Goal: Navigation & Orientation: Find specific page/section

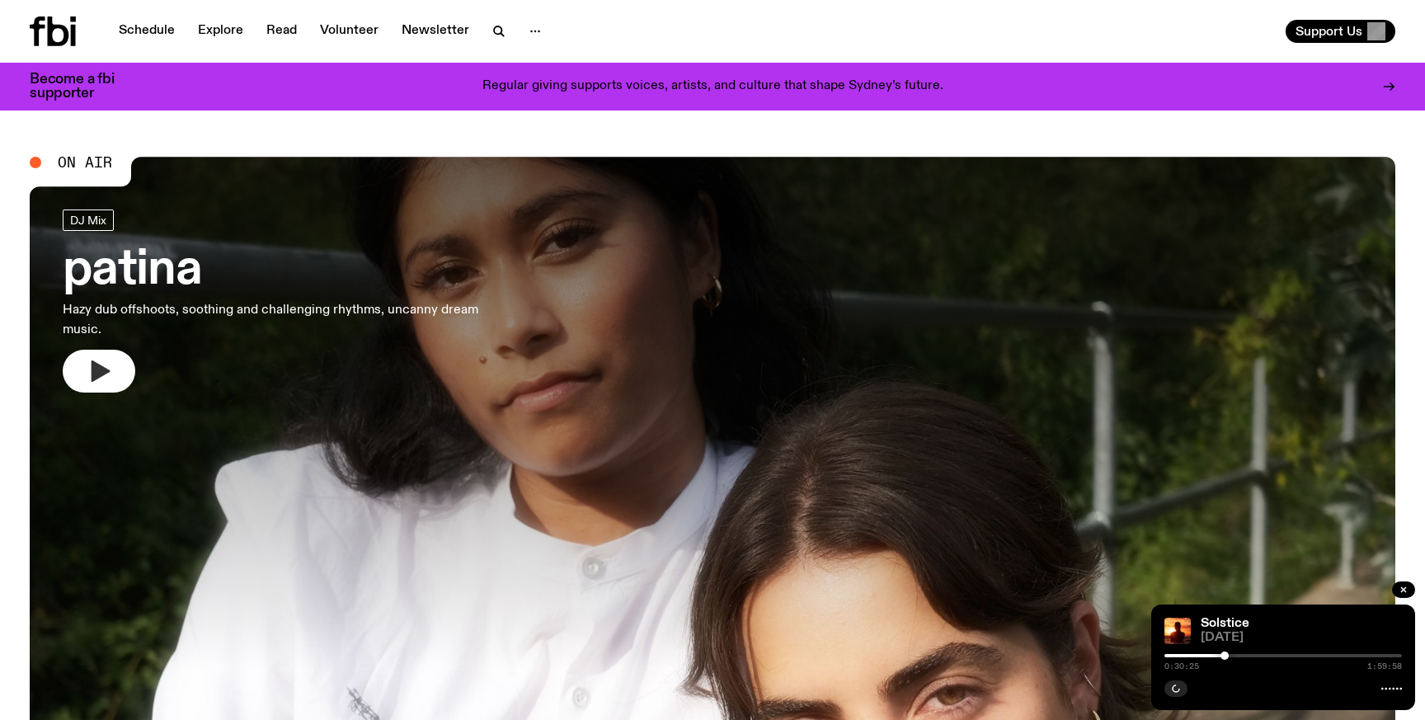
click at [111, 382] on icon "button" at bounding box center [99, 371] width 26 height 26
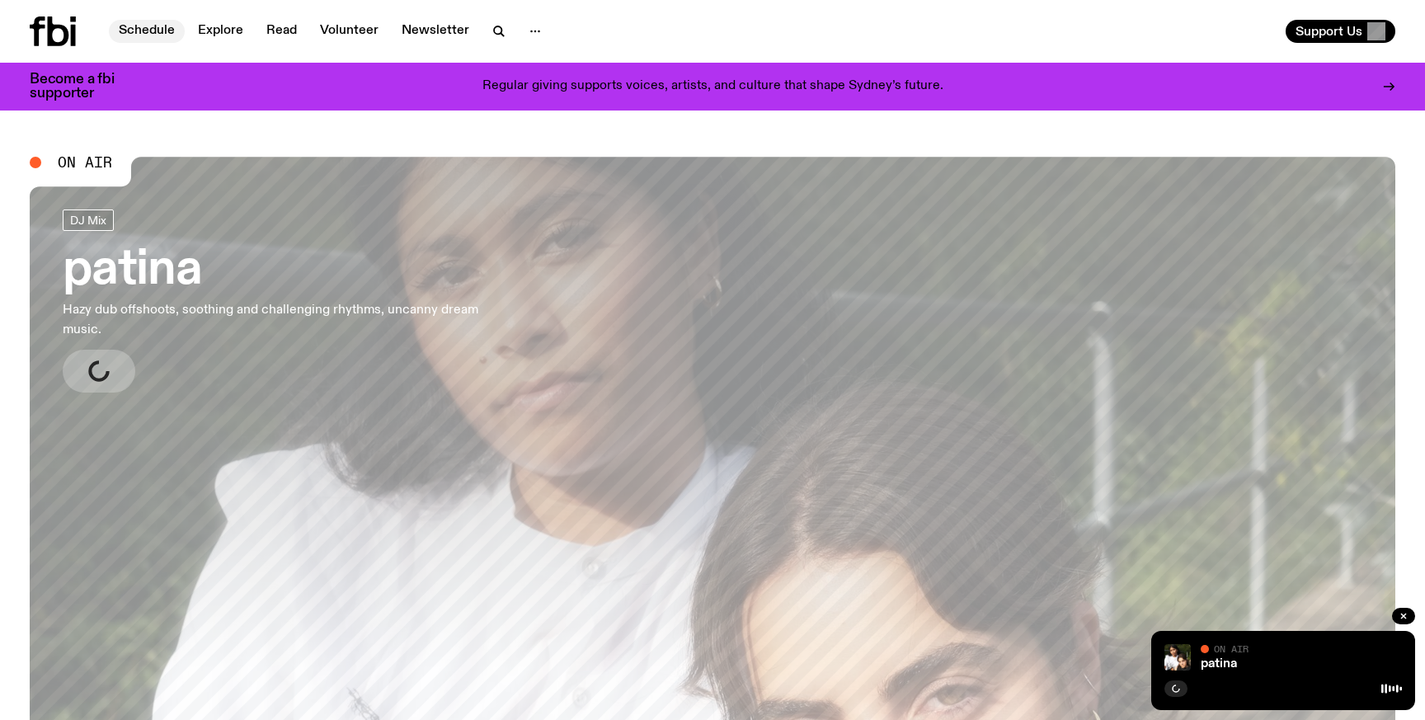
click at [145, 33] on link "Schedule" at bounding box center [147, 31] width 76 height 23
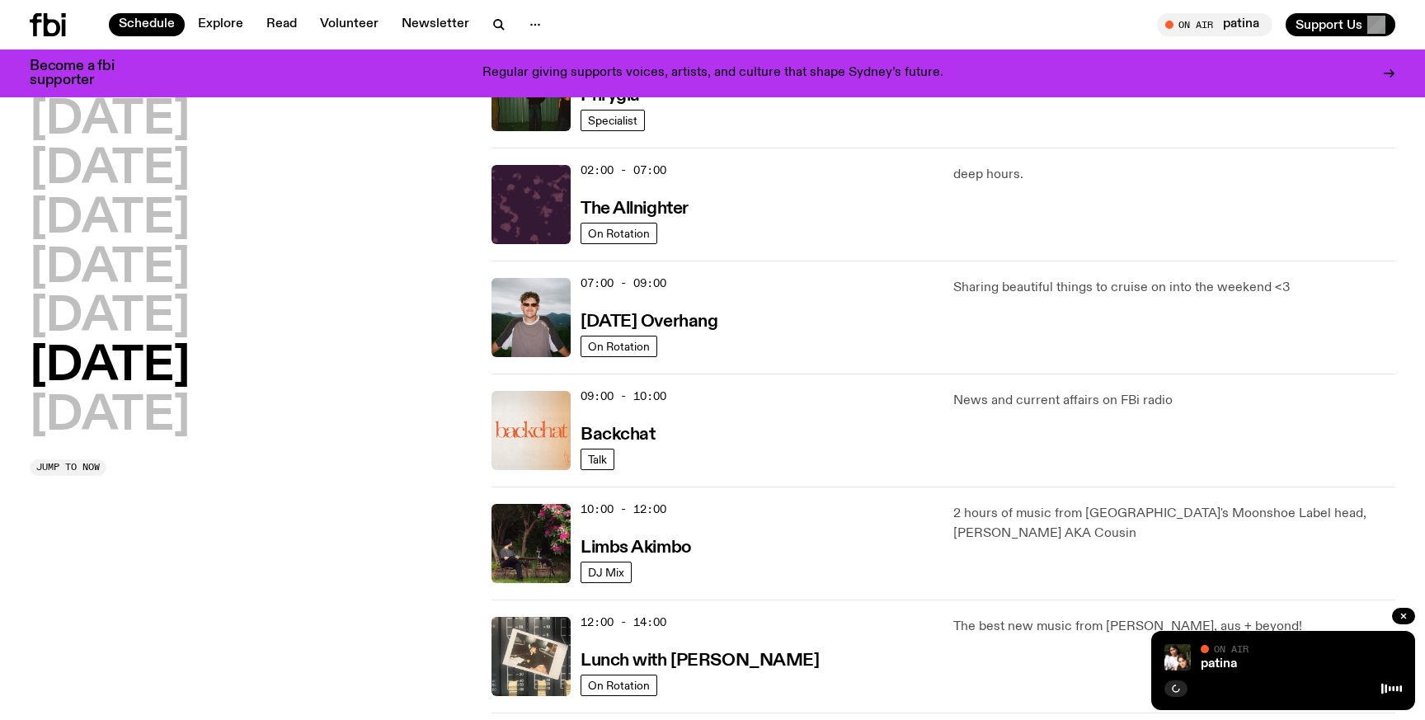
scroll to position [109, 0]
click at [660, 553] on h3 "Limbs Akimbo" at bounding box center [636, 547] width 111 height 17
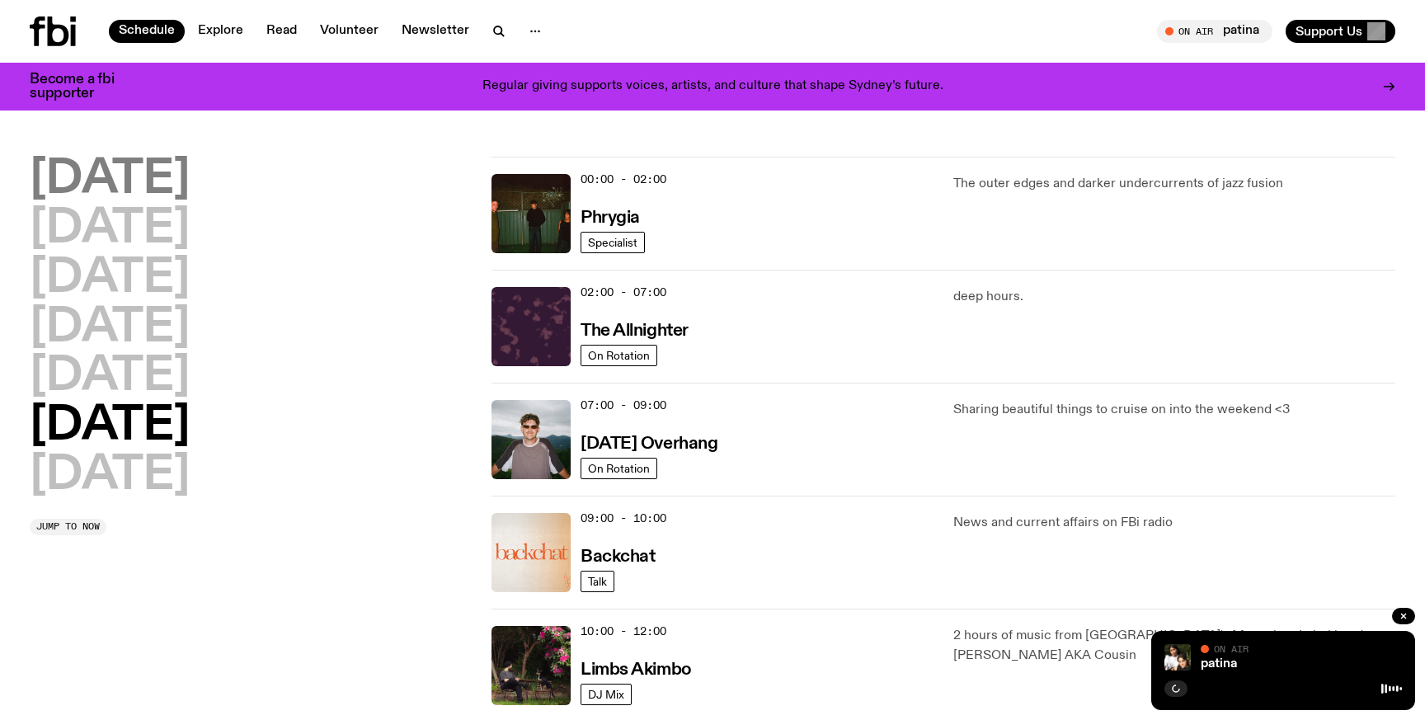
click at [123, 175] on h2 "[DATE]" at bounding box center [110, 180] width 160 height 46
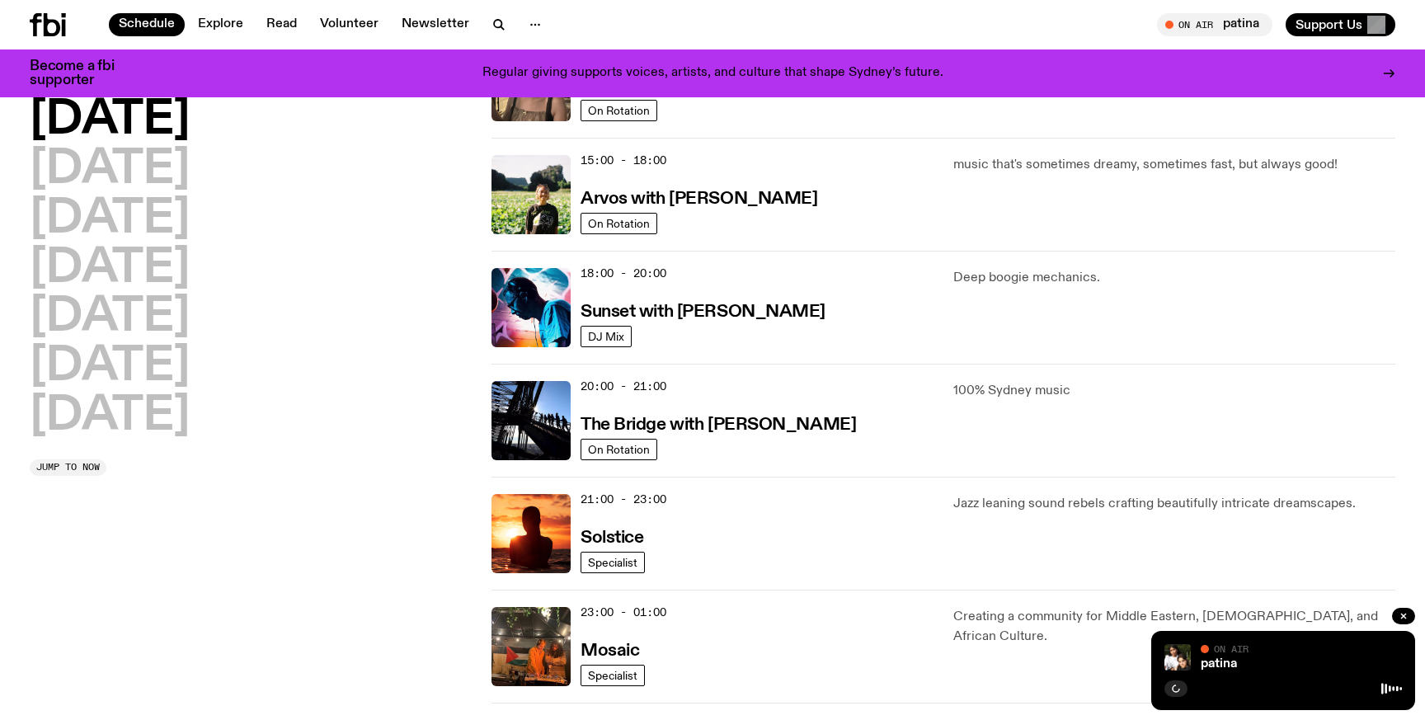
scroll to position [572, 0]
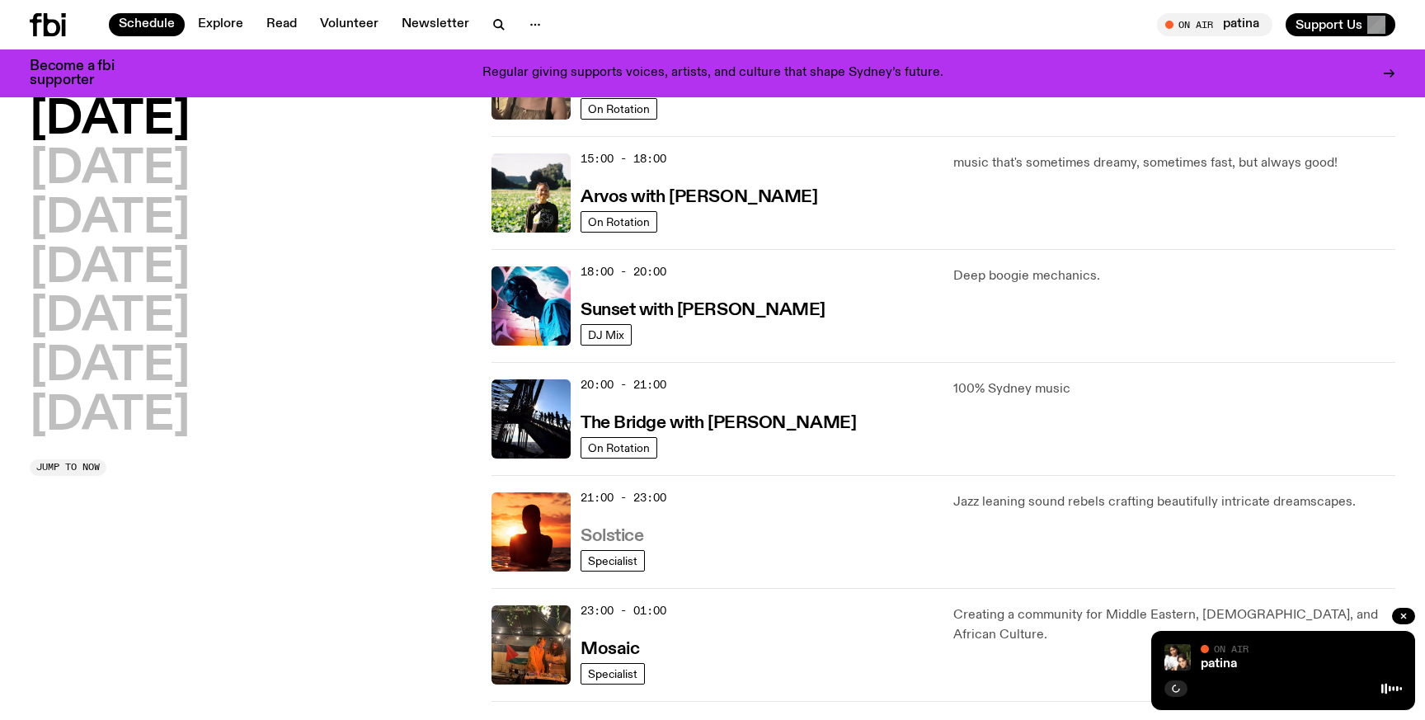
click at [605, 528] on h3 "Solstice" at bounding box center [612, 536] width 63 height 17
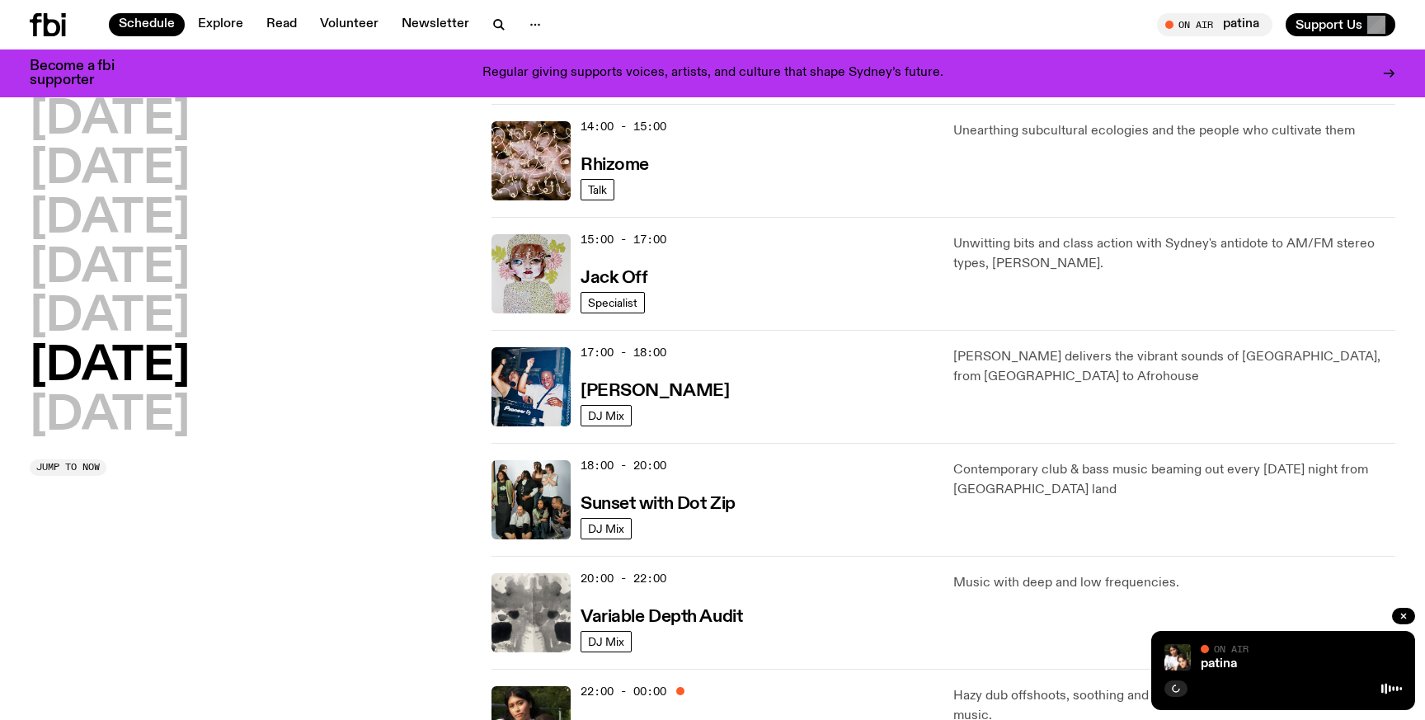
scroll to position [739, 0]
